Goal: Task Accomplishment & Management: Complete application form

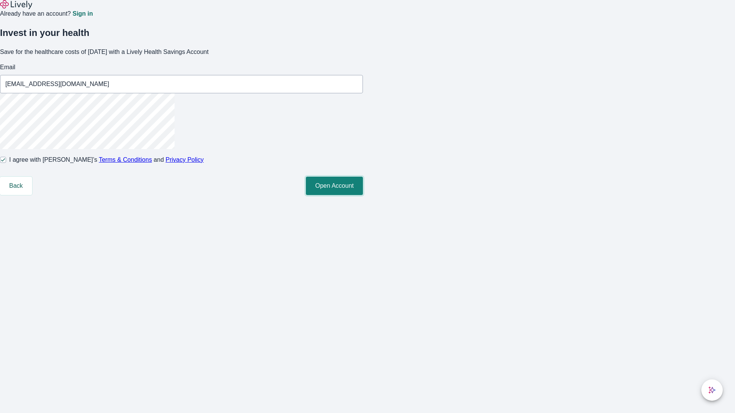
click at [363, 195] on button "Open Account" at bounding box center [334, 186] width 57 height 18
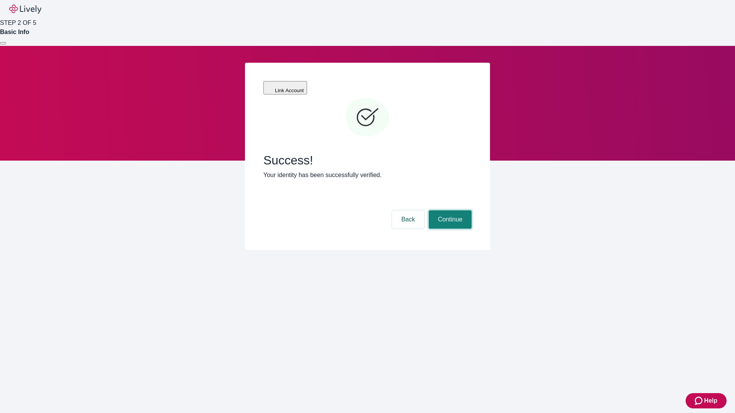
click at [449, 211] on button "Continue" at bounding box center [450, 220] width 43 height 18
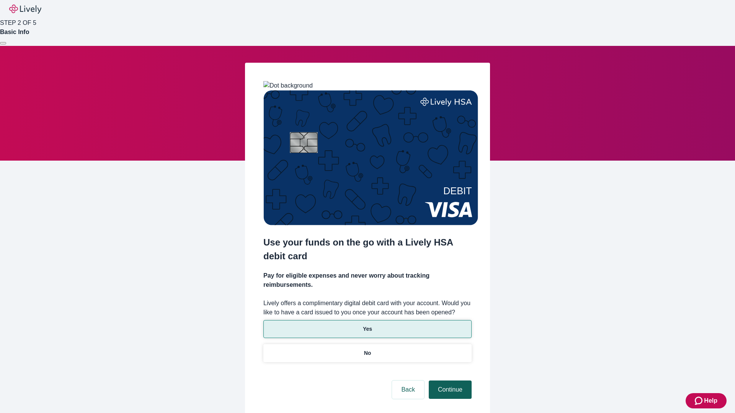
click at [367, 349] on p "No" at bounding box center [367, 353] width 7 height 8
click at [449, 381] on button "Continue" at bounding box center [450, 390] width 43 height 18
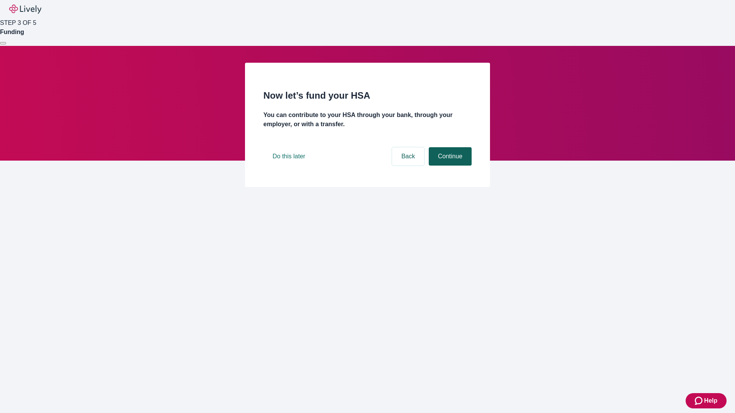
click at [449, 166] on button "Continue" at bounding box center [450, 156] width 43 height 18
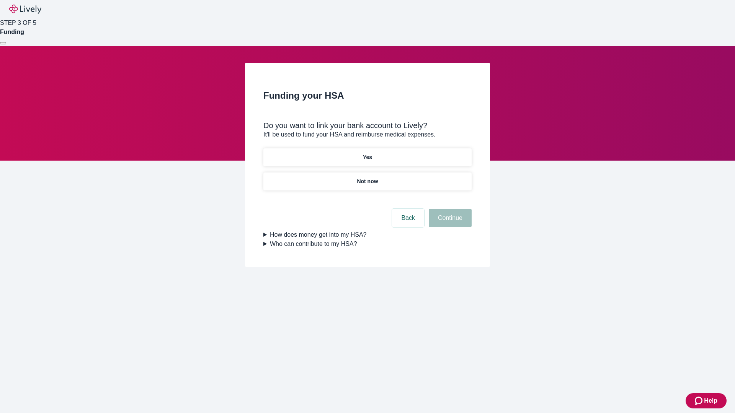
click at [367, 178] on p "Not now" at bounding box center [367, 182] width 21 height 8
click at [449, 223] on button "Continue" at bounding box center [450, 218] width 43 height 18
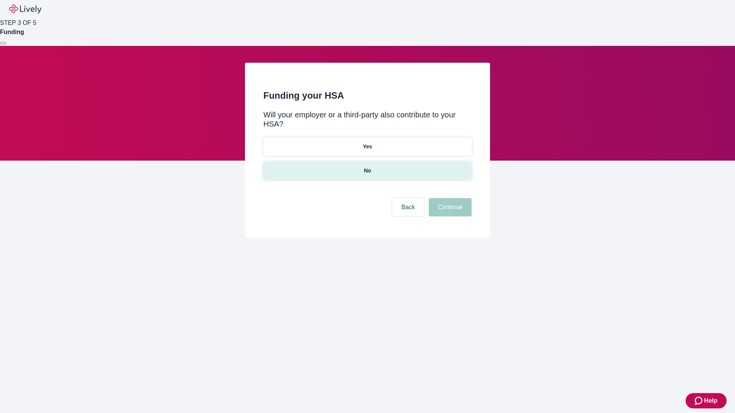
click at [367, 167] on p "No" at bounding box center [367, 171] width 7 height 8
click at [449, 198] on button "Continue" at bounding box center [450, 207] width 43 height 18
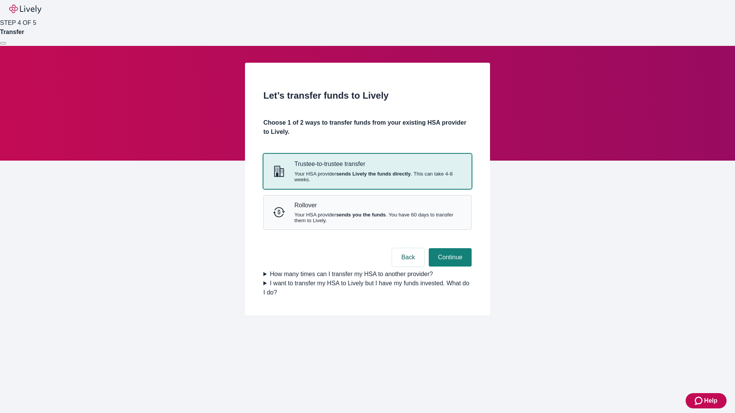
click at [367, 177] on strong "sends Lively the funds directly" at bounding box center [373, 174] width 75 height 6
click at [449, 267] on button "Continue" at bounding box center [450, 257] width 43 height 18
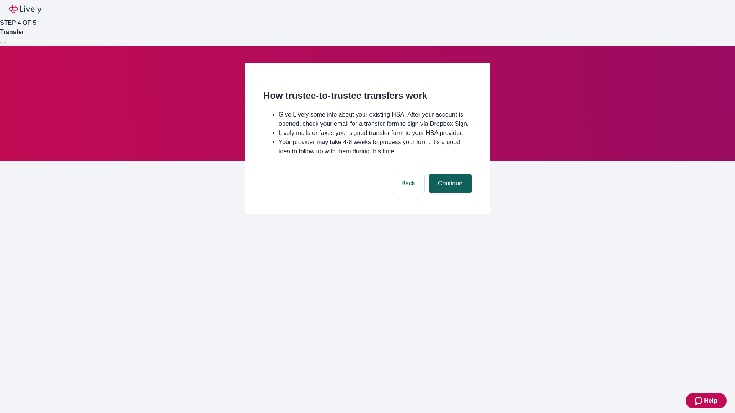
click at [449, 193] on button "Continue" at bounding box center [450, 184] width 43 height 18
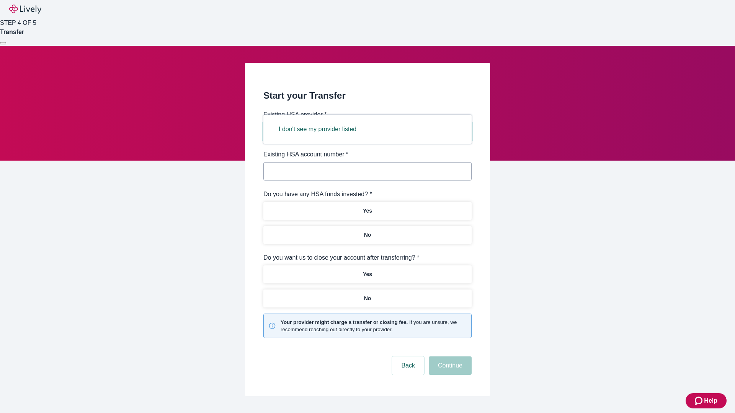
click at [320, 129] on button "I don't see my provider listed" at bounding box center [317, 129] width 96 height 18
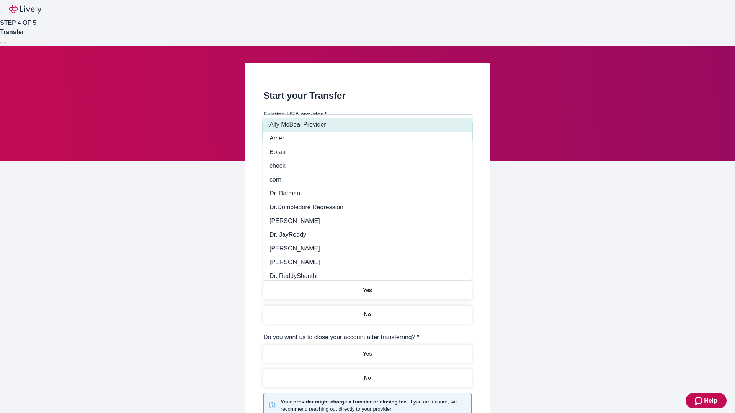
type input "Other"
type input "Health Equity"
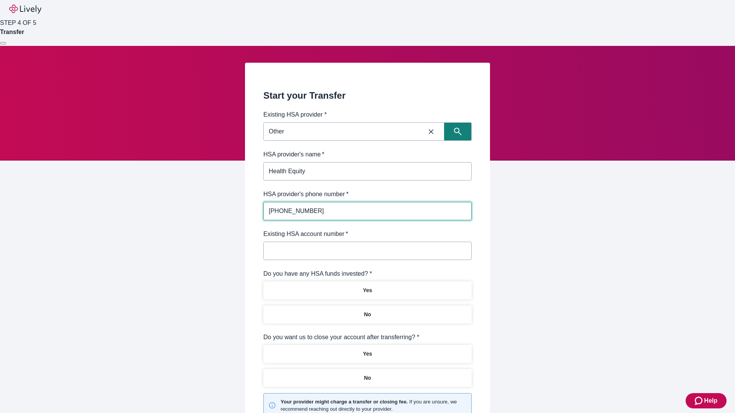
type input "(434) 343-4344"
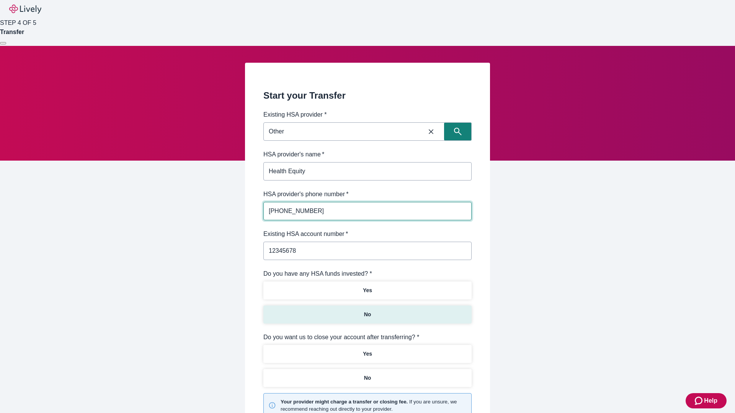
type input "12345678"
click at [367, 311] on p "No" at bounding box center [367, 315] width 7 height 8
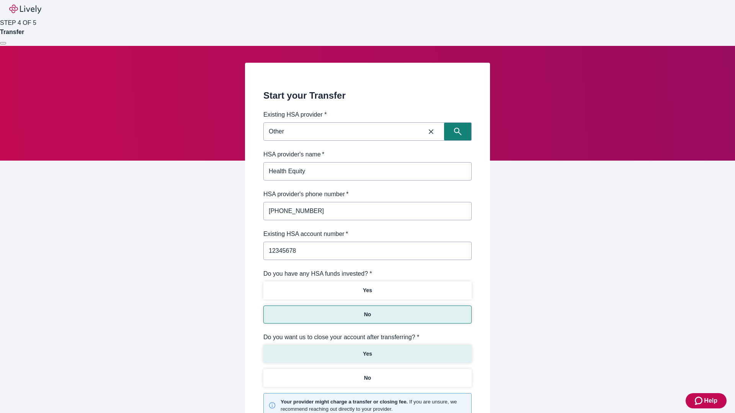
click at [367, 350] on p "Yes" at bounding box center [367, 354] width 9 height 8
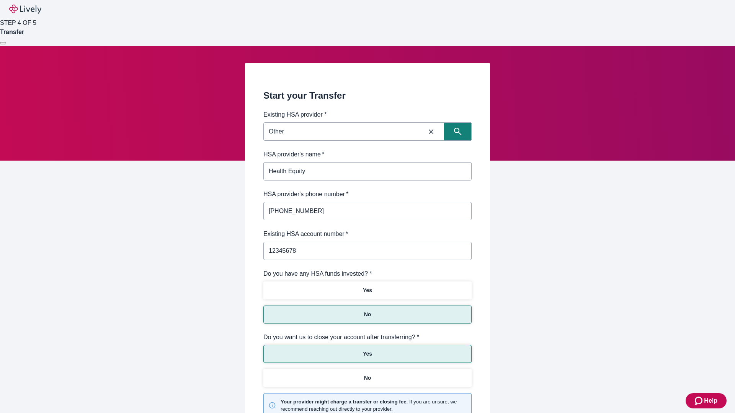
scroll to position [80, 0]
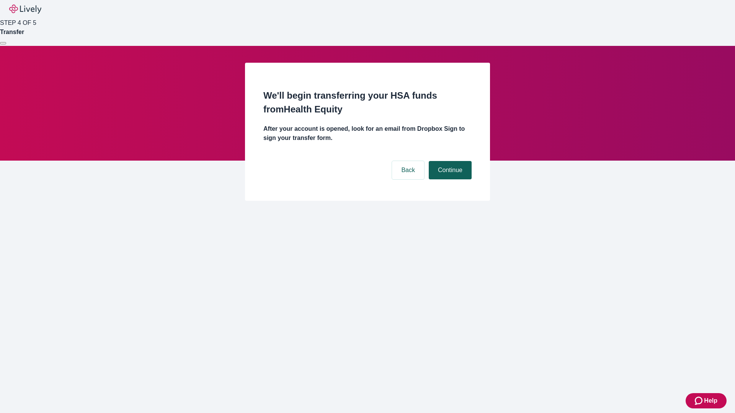
click at [449, 161] on button "Continue" at bounding box center [450, 170] width 43 height 18
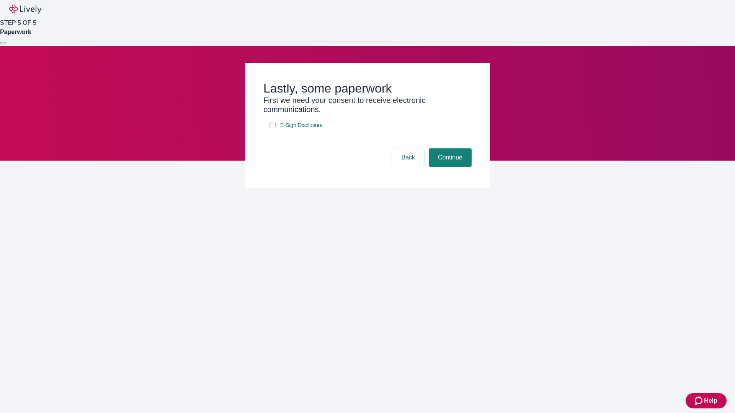
click at [273, 128] on input "E-Sign Disclosure" at bounding box center [272, 125] width 6 height 6
checkbox input "true"
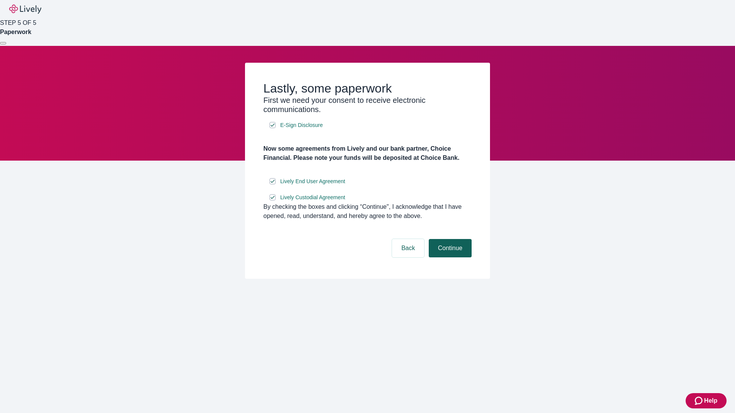
click at [449, 258] on button "Continue" at bounding box center [450, 248] width 43 height 18
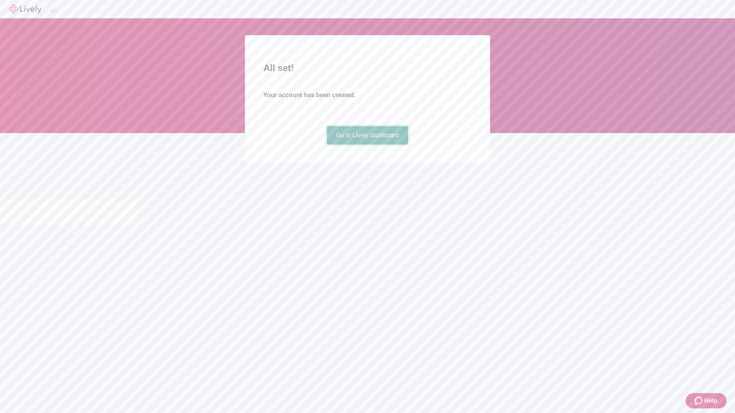
click at [367, 145] on link "Go to Lively dashboard" at bounding box center [368, 135] width 82 height 18
